Goal: Find specific page/section: Find specific page/section

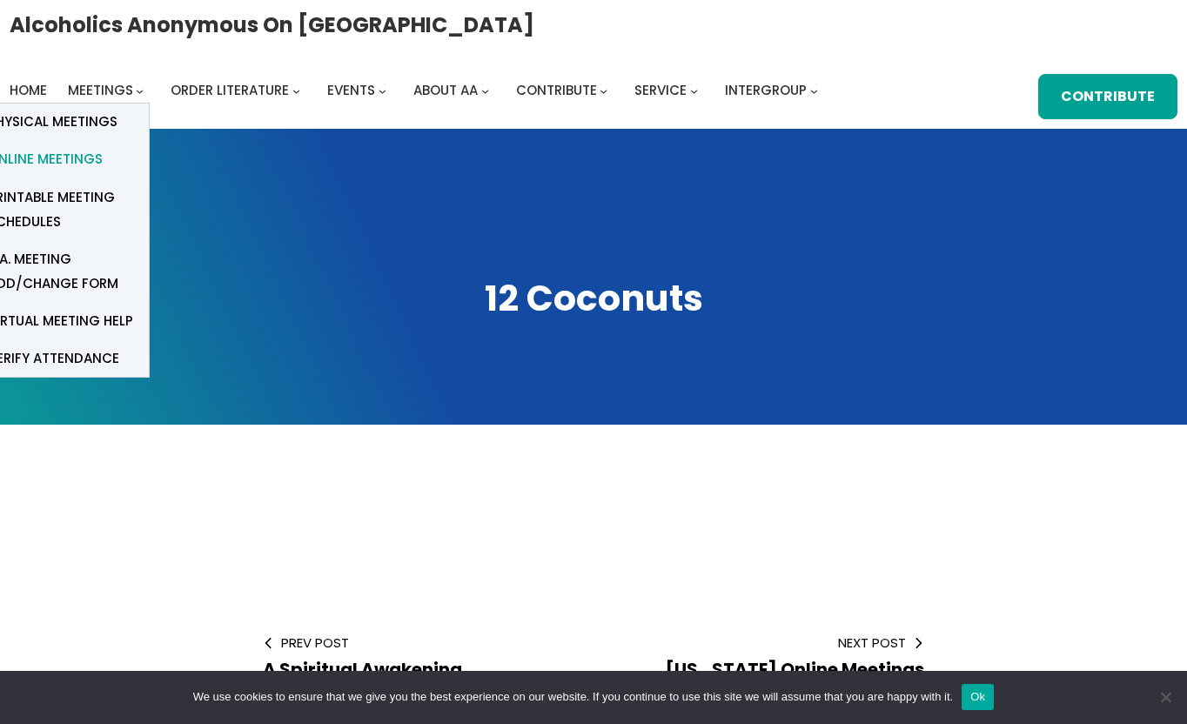
click at [87, 160] on span "Online Meetings" at bounding box center [45, 159] width 115 height 24
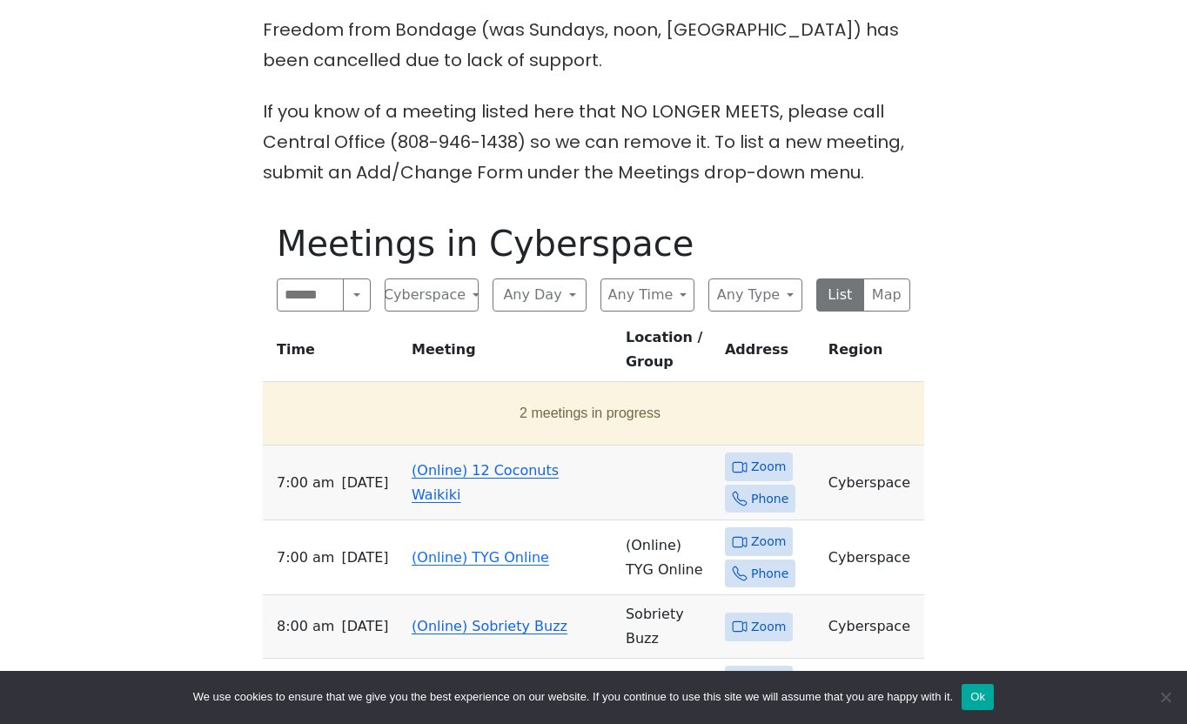
scroll to position [669, 0]
click at [769, 455] on span "Zoom" at bounding box center [768, 466] width 35 height 22
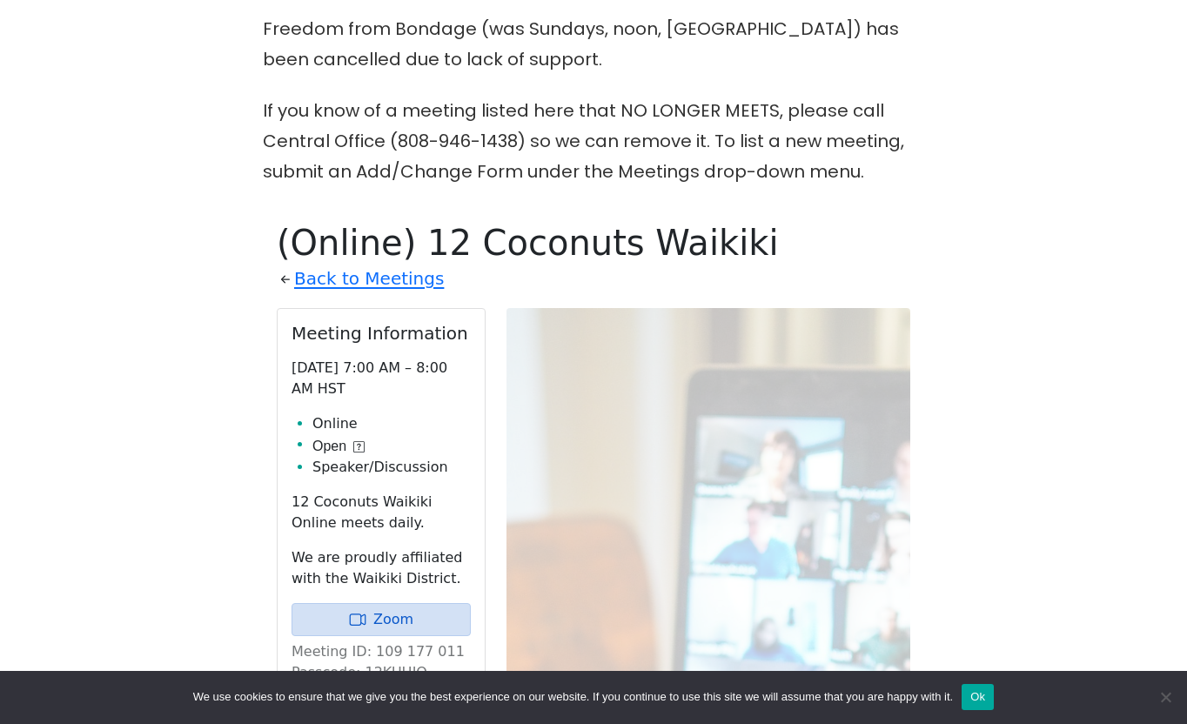
scroll to position [847, 0]
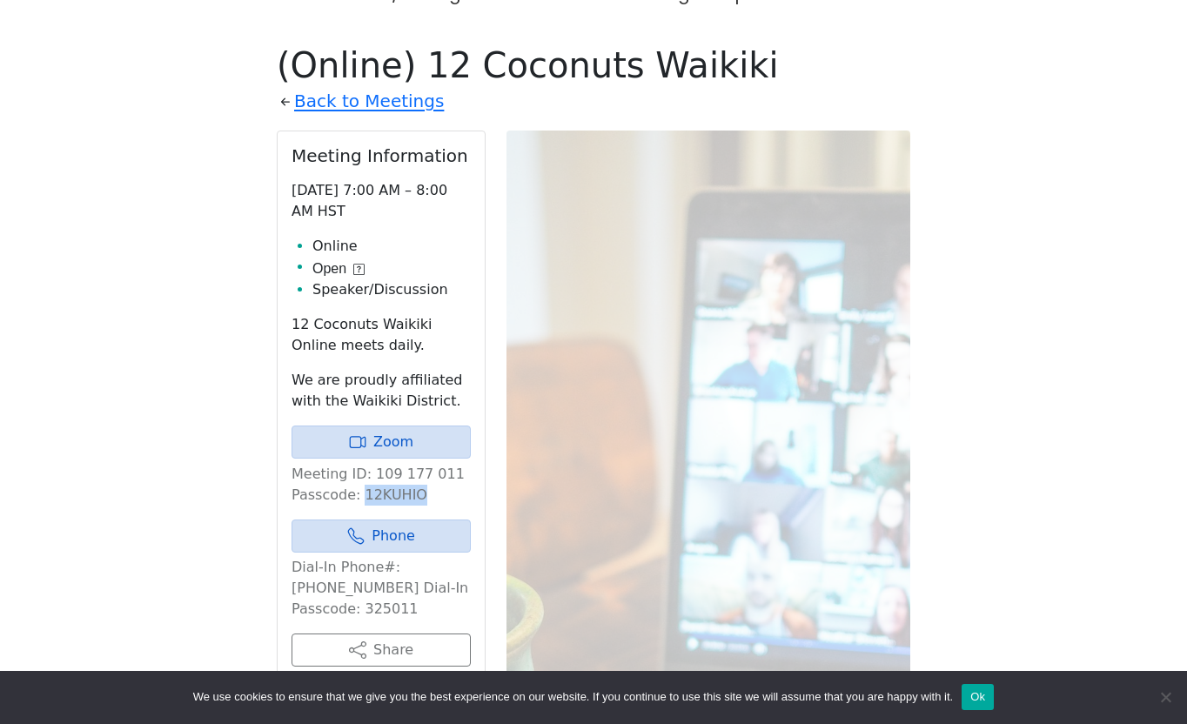
drag, startPoint x: 428, startPoint y: 463, endPoint x: 359, endPoint y: 461, distance: 68.8
click at [360, 464] on p "Meeting ID: 109 177 011 Passcode: 12KUHIO" at bounding box center [380, 485] width 179 height 42
copy p "12KUHIO"
click at [391, 425] on link "Zoom" at bounding box center [380, 441] width 179 height 33
